Goal: Task Accomplishment & Management: Complete application form

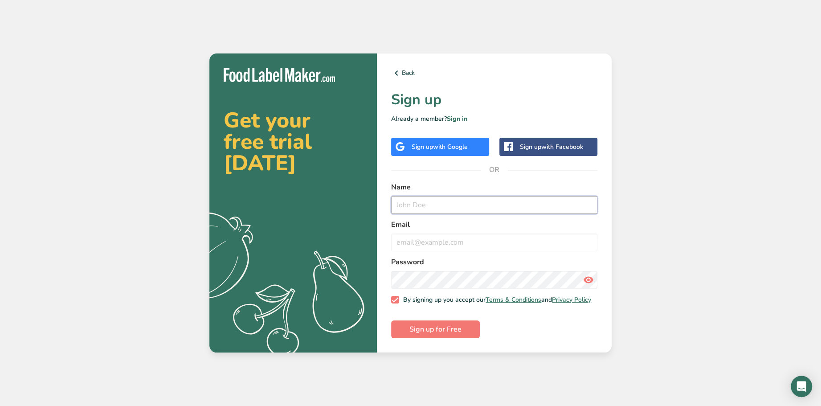
click at [433, 203] on input "text" at bounding box center [494, 205] width 206 height 18
type input "[PERSON_NAME]"
type input "[EMAIL_ADDRESS][DOMAIN_NAME]"
click at [428, 329] on span "Sign up for Free" at bounding box center [436, 329] width 52 height 11
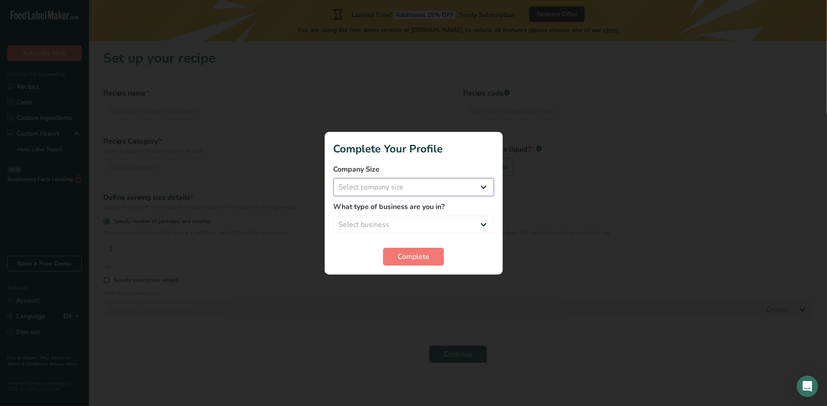
click at [485, 190] on select "Select company size Fewer than 10 Employees 10 to 50 Employees 51 to 500 Employ…" at bounding box center [414, 187] width 160 height 18
select select "1"
click at [334, 178] on select "Select company size Fewer than 10 Employees 10 to 50 Employees 51 to 500 Employ…" at bounding box center [414, 187] width 160 height 18
click at [484, 225] on select "Select business Packaged Food Manufacturer Restaurant & Cafe Bakery Meal Plans …" at bounding box center [414, 225] width 160 height 18
select select "3"
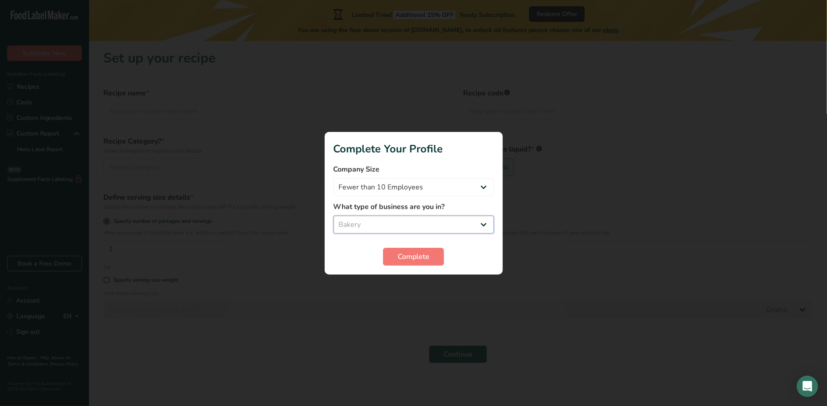
click at [334, 216] on select "Select business Packaged Food Manufacturer Restaurant & Cafe Bakery Meal Plans …" at bounding box center [414, 225] width 160 height 18
click at [434, 262] on button "Complete" at bounding box center [413, 257] width 61 height 18
